Goal: Task Accomplishment & Management: Manage account settings

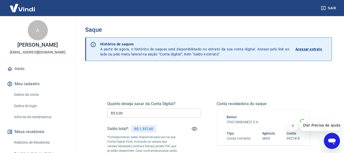
click at [134, 113] on input "R$ 0,00" at bounding box center [153, 112] width 93 height 9
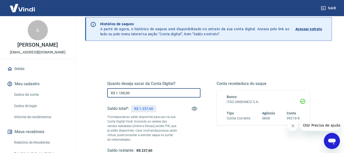
scroll to position [77, 0]
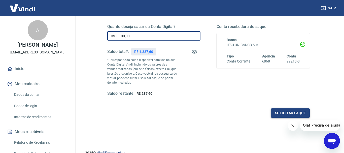
type input "R$ 1.100,00"
click at [295, 114] on button "Solicitar saque" at bounding box center [290, 112] width 39 height 9
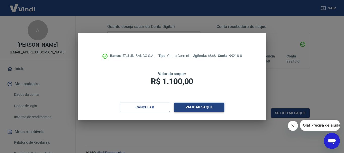
click at [188, 104] on button "Validar saque" at bounding box center [199, 107] width 50 height 9
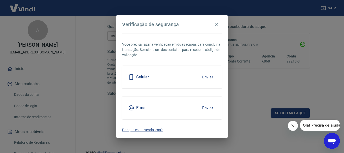
click at [206, 108] on button "Enviar" at bounding box center [208, 108] width 16 height 11
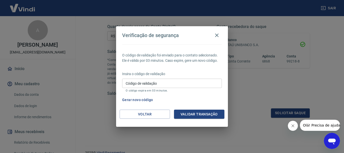
click at [159, 81] on input "Código de validação" at bounding box center [172, 83] width 100 height 9
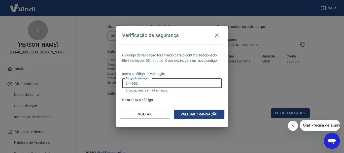
type input "344653"
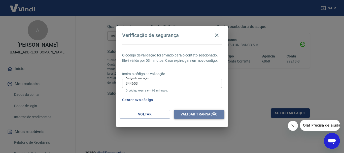
click at [186, 112] on button "Validar transação" at bounding box center [199, 114] width 50 height 9
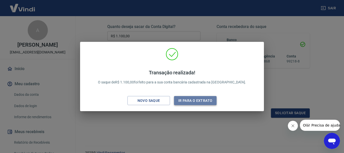
click at [200, 99] on button "Ir para o extrato" at bounding box center [195, 100] width 43 height 9
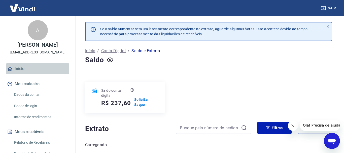
click at [19, 74] on link "Início" at bounding box center [37, 68] width 63 height 11
